Goal: Task Accomplishment & Management: Complete application form

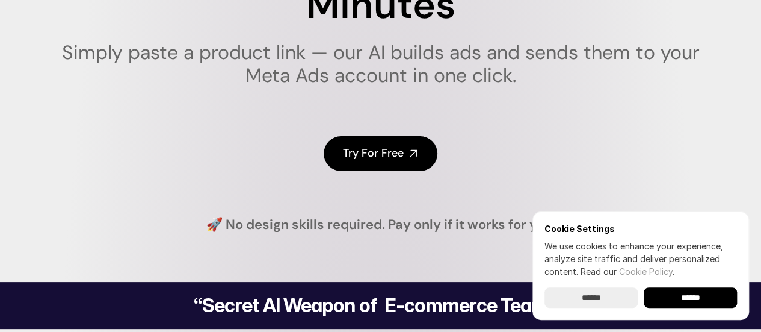
scroll to position [181, 0]
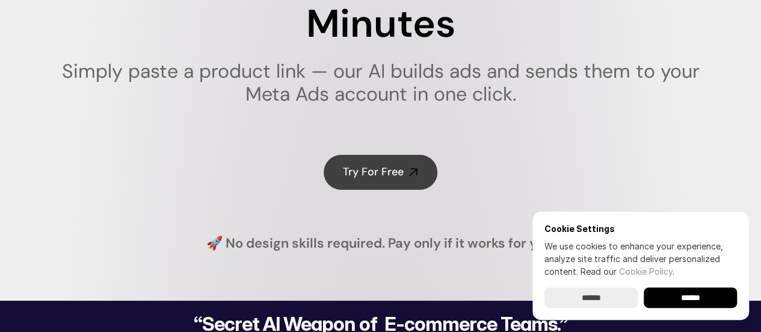
click at [396, 166] on link "Try For Free" at bounding box center [381, 172] width 114 height 34
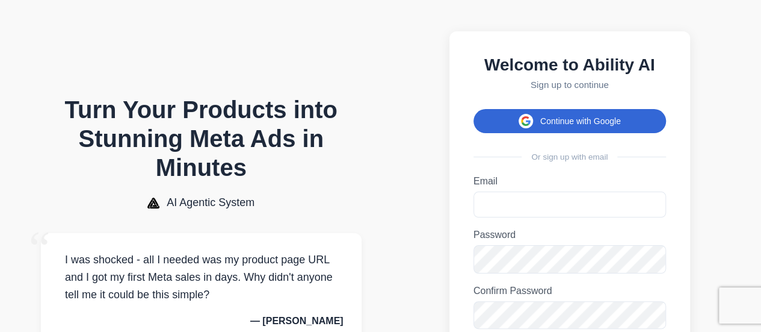
click at [541, 128] on button "Continue with Google" at bounding box center [570, 121] width 193 height 24
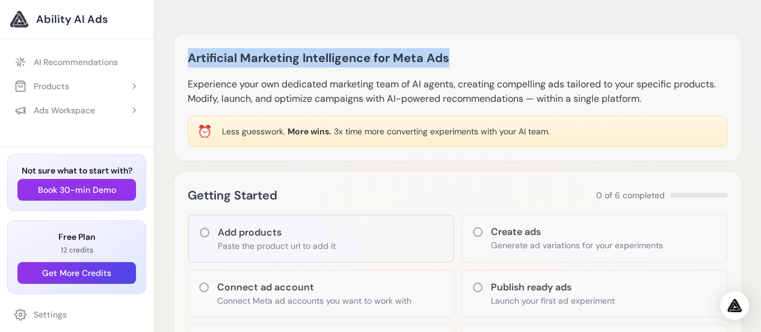
drag, startPoint x: 189, startPoint y: 55, endPoint x: 487, endPoint y: 61, distance: 298.0
click at [487, 61] on div "Artificial Marketing Intelligence for Meta Ads" at bounding box center [458, 57] width 540 height 19
copy h1 "Artificial Marketing Intelligence for Meta Ads"
